Goal: Task Accomplishment & Management: Complete application form

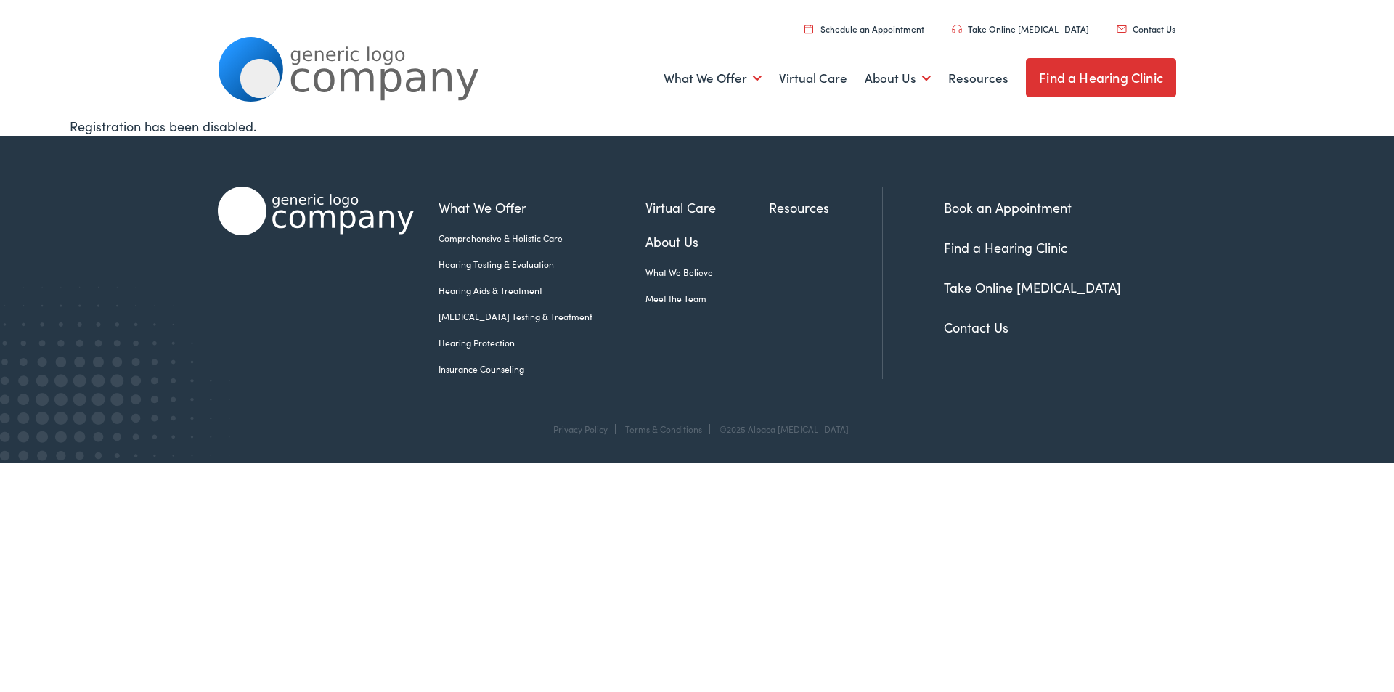
click at [1117, 23] on link "Contact Us" at bounding box center [1146, 29] width 59 height 12
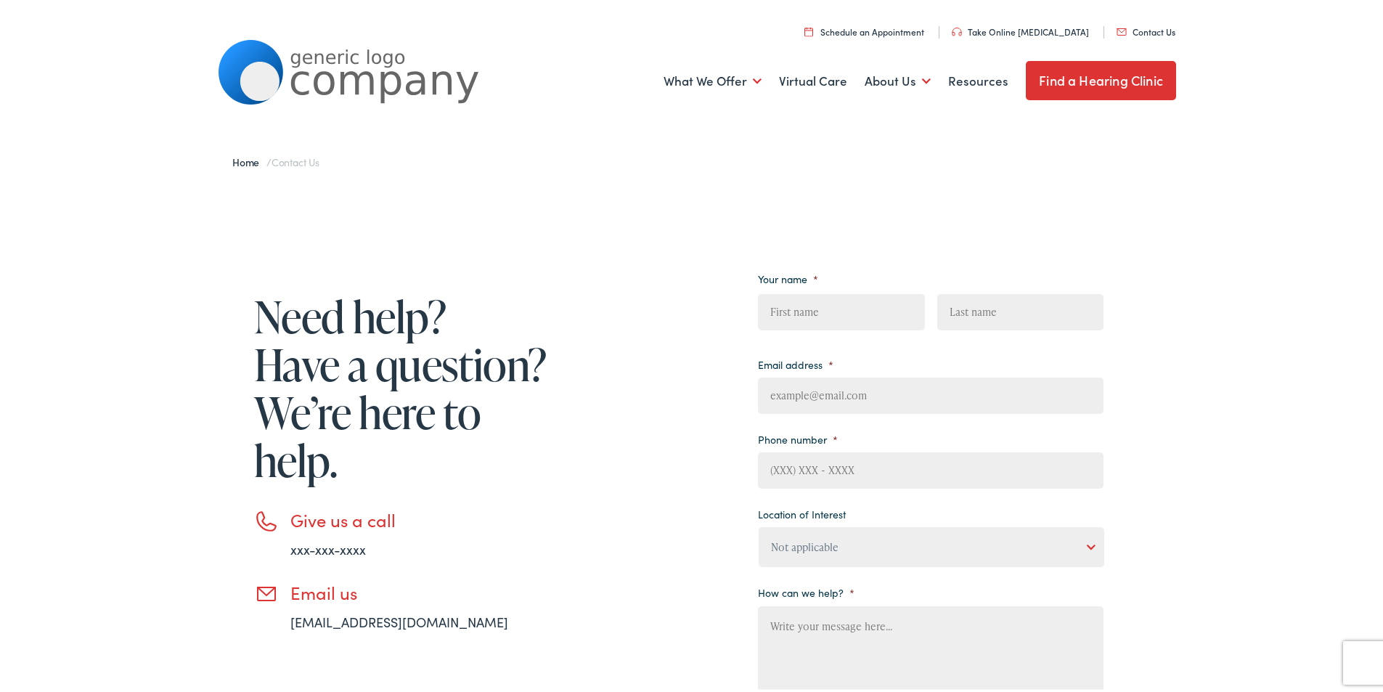
click at [821, 425] on li "Phone number *" at bounding box center [931, 455] width 346 height 60
drag, startPoint x: 822, startPoint y: 391, endPoint x: 844, endPoint y: 408, distance: 27.4
click at [822, 391] on input "Email address *" at bounding box center [931, 393] width 346 height 36
type input "[PERSON_NAME][EMAIL_ADDRESS][DOMAIN_NAME]"
type input "[PERSON_NAME]"
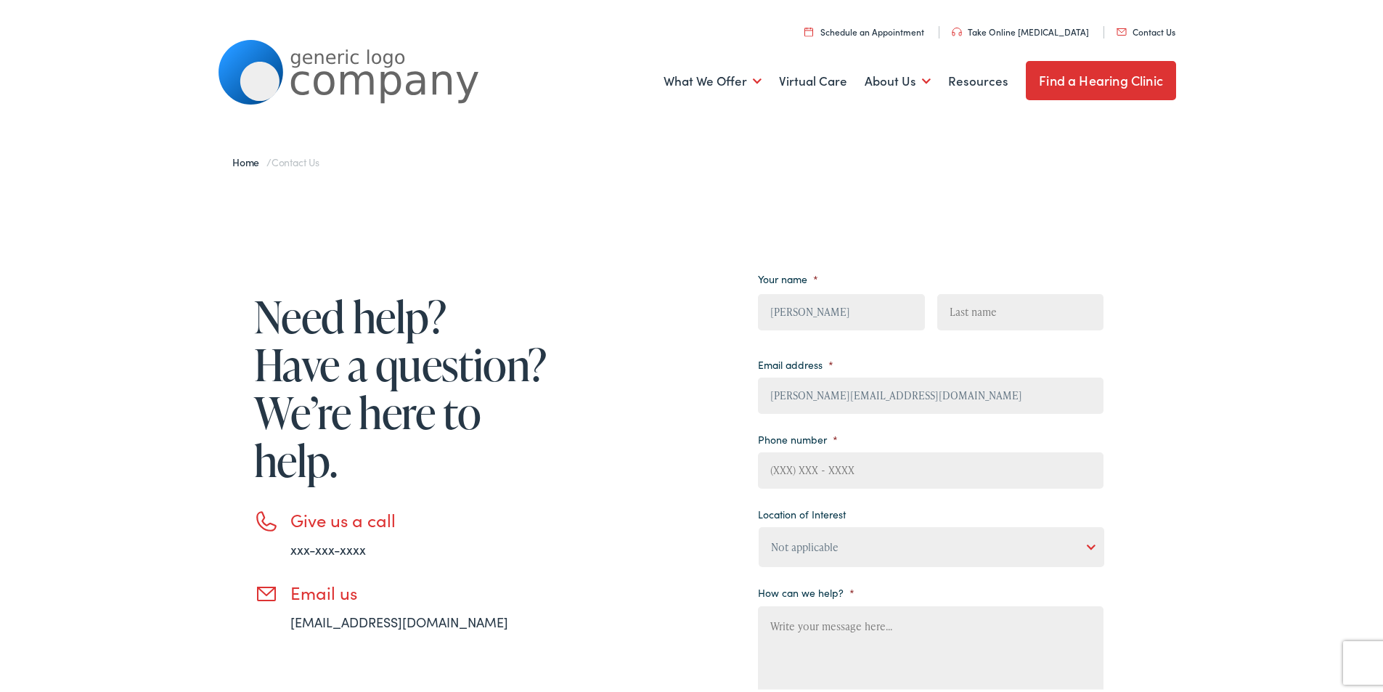
type input "[PERSON_NAME]"
type input "8149805065"
drag, startPoint x: 823, startPoint y: 520, endPoint x: 829, endPoint y: 562, distance: 42.6
click at [823, 523] on li "Location of Interest Not applicable [PERSON_NAME] [MEDICAL_DATA], Seguin Estes …" at bounding box center [931, 532] width 346 height 64
click at [823, 537] on select "Not applicable [PERSON_NAME] [MEDICAL_DATA], Seguin Estes [MEDICAL_DATA], San […" at bounding box center [932, 544] width 346 height 40
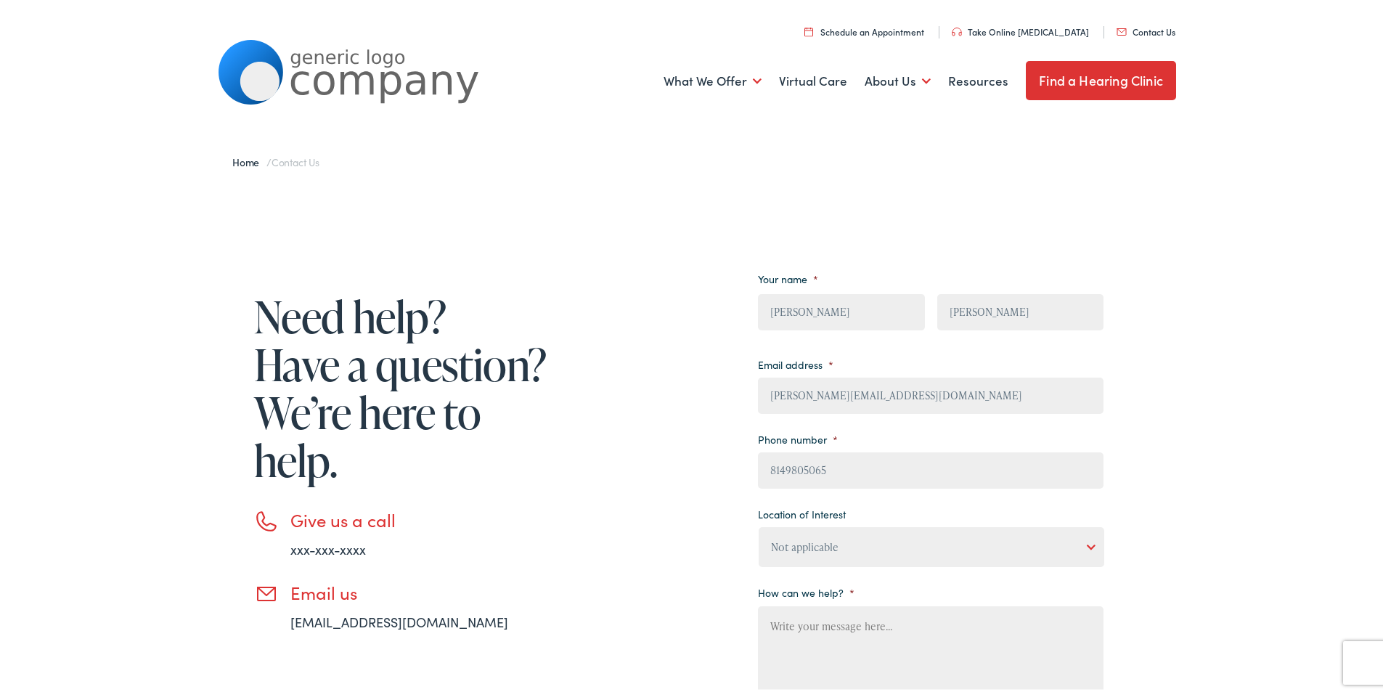
select select "[PERSON_NAME] Hearing, Seigen"
click at [759, 524] on select "Not applicable [PERSON_NAME] [MEDICAL_DATA], Seguin Estes [MEDICAL_DATA], San […" at bounding box center [932, 544] width 346 height 40
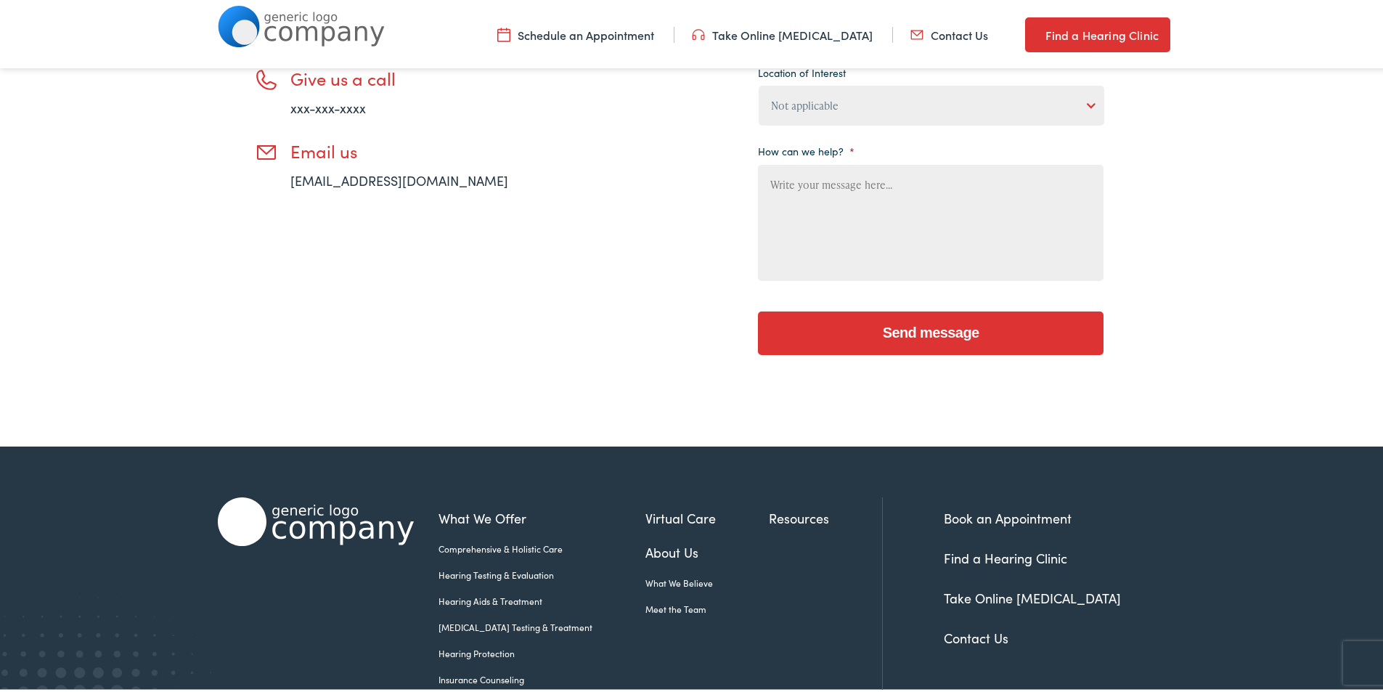
click at [798, 197] on textarea "How can we help? *" at bounding box center [931, 220] width 346 height 116
paste textarea "Wikipedia is considered to be the World’s most significant tool for reference m…"
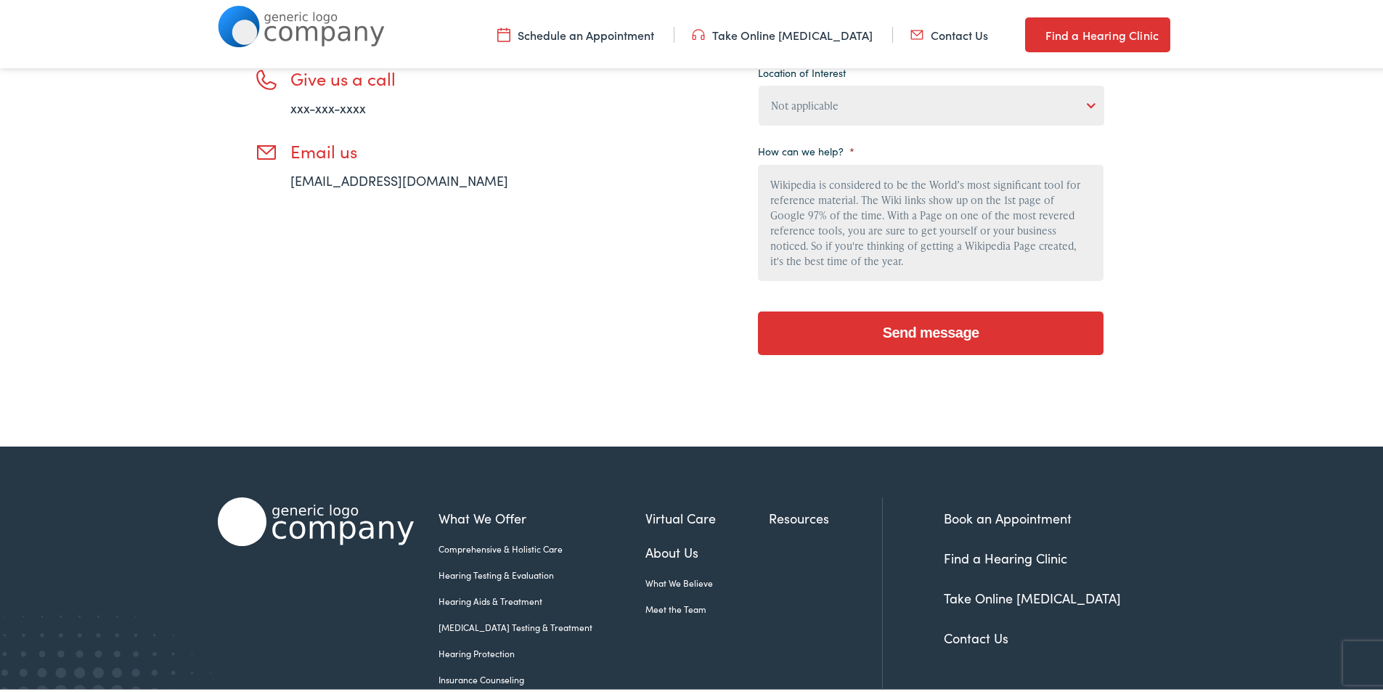
scroll to position [155, 0]
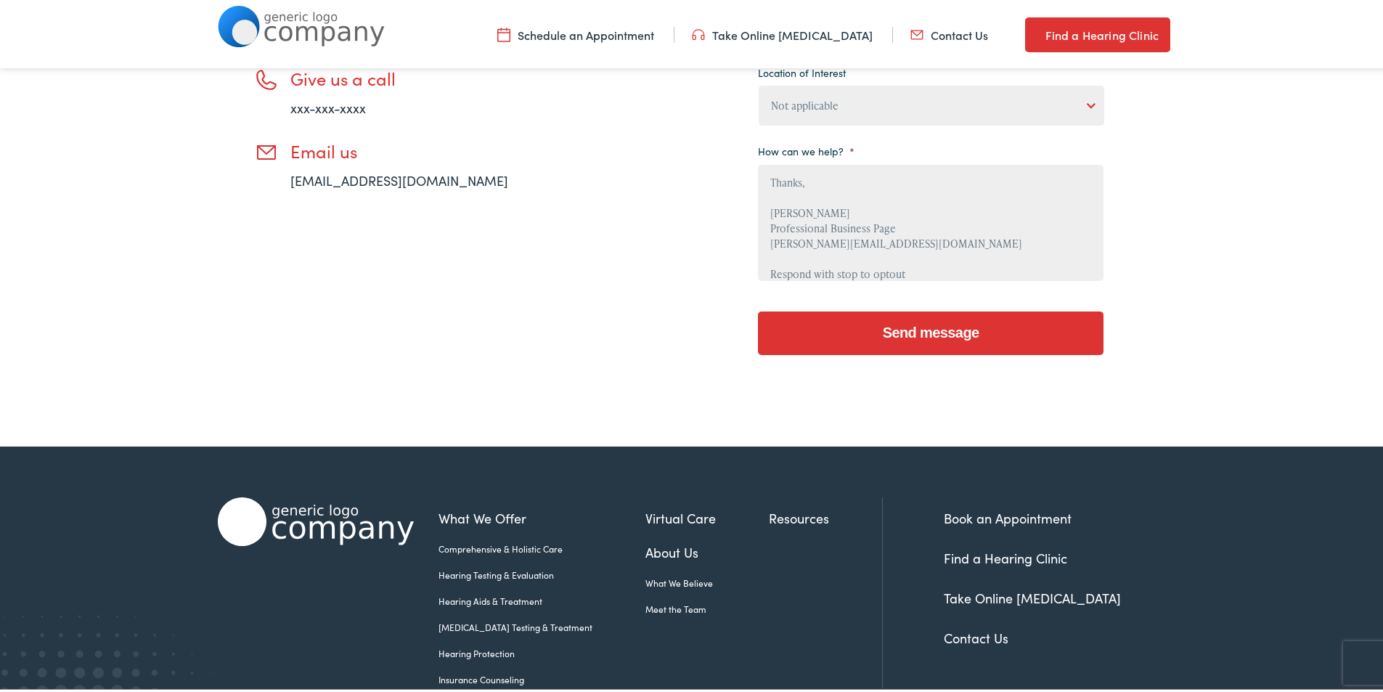
type textarea "Wikipedia is considered to be the World’s most significant tool for reference m…"
click at [841, 349] on input "Send message" at bounding box center [931, 331] width 346 height 44
click at [799, 314] on input "Send message" at bounding box center [931, 331] width 346 height 44
click at [867, 343] on input "Send message" at bounding box center [931, 331] width 346 height 44
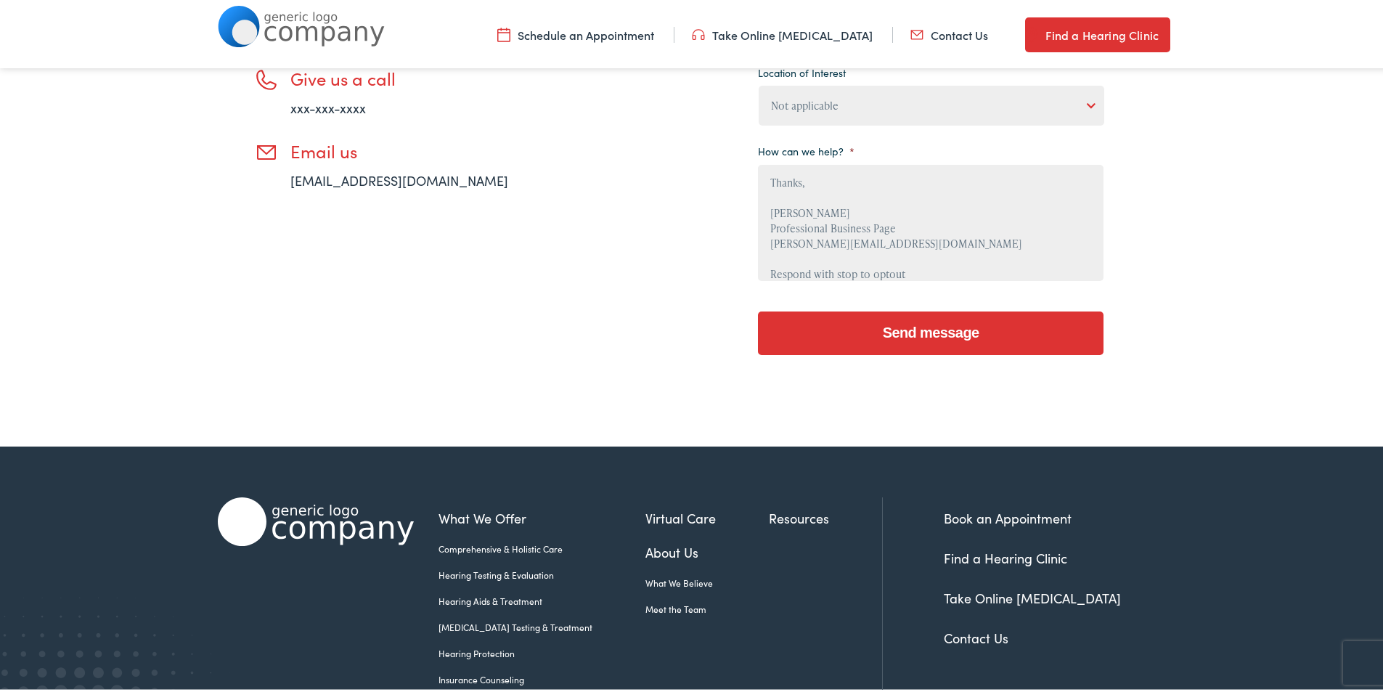
click at [867, 343] on input "Send message" at bounding box center [931, 331] width 346 height 44
